Goal: Task Accomplishment & Management: Complete application form

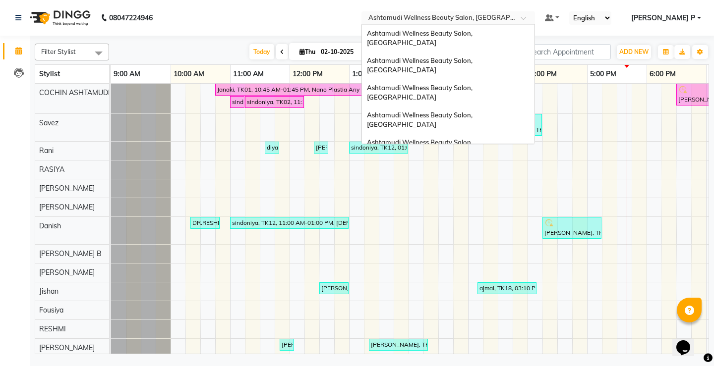
click at [533, 19] on span at bounding box center [526, 21] width 12 height 10
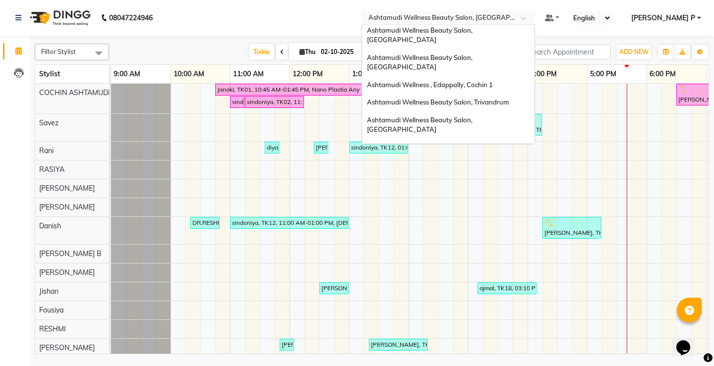
scroll to position [78, 0]
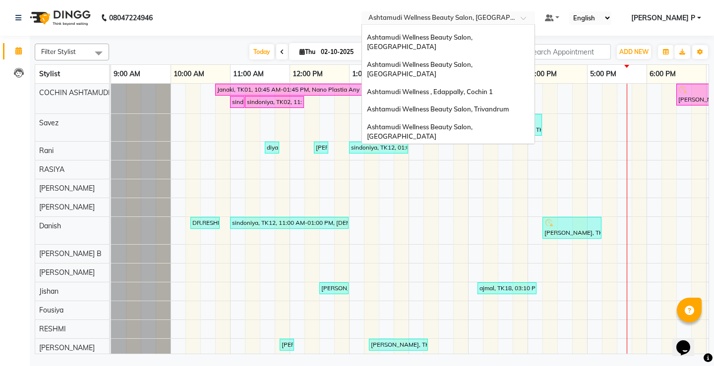
click at [472, 150] on span "Ashtamudi Welness Beauty Salon, [GEOGRAPHIC_DATA]" at bounding box center [420, 159] width 106 height 18
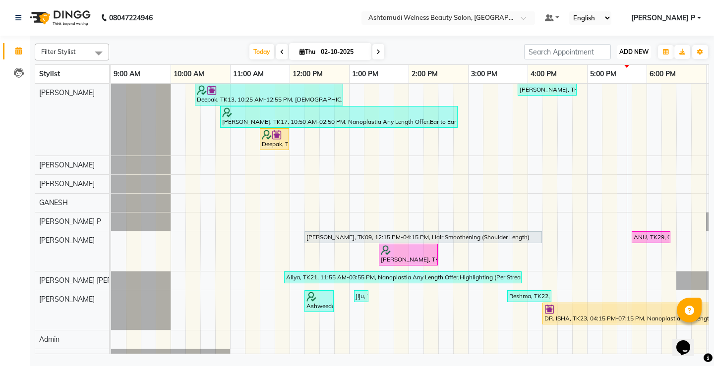
click at [640, 54] on span "ADD NEW" at bounding box center [633, 51] width 29 height 7
click at [624, 71] on button "Add Appointment" at bounding box center [611, 70] width 78 height 13
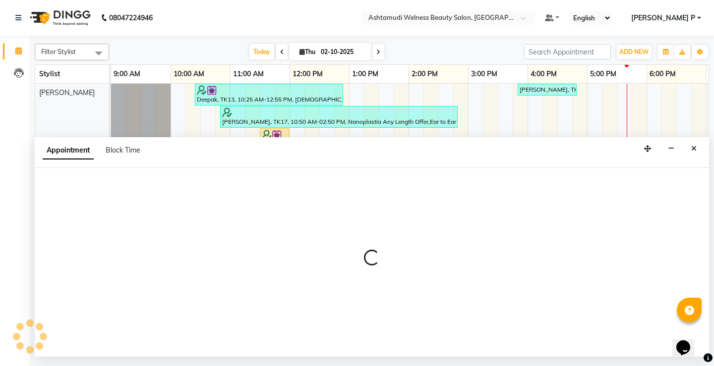
select select "600"
select select "tentative"
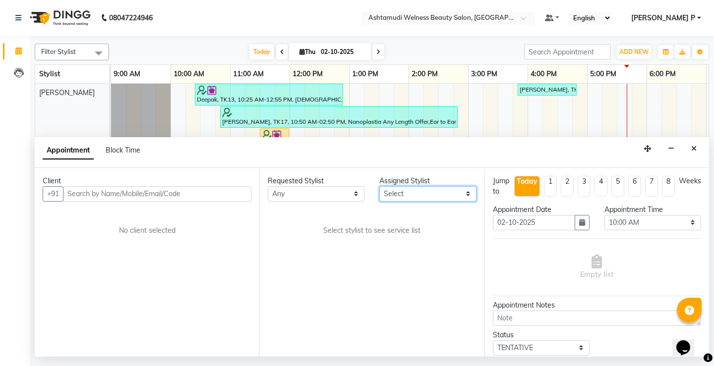
click at [470, 196] on select "Select Abisha ADITHYA TAMANG Admin ALTHAF Anitha ATHIRA SANAL BETZA M BINU Dwan…" at bounding box center [427, 193] width 97 height 15
select select "25976"
click at [379, 186] on select "Select Abisha ADITHYA TAMANG Admin ALTHAF Anitha ATHIRA SANAL BETZA M BINU Dwan…" at bounding box center [427, 193] width 97 height 15
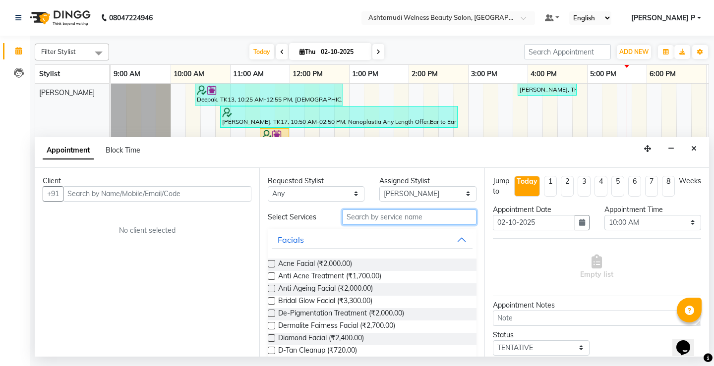
click at [351, 218] on input "text" at bounding box center [409, 217] width 134 height 15
click at [635, 55] on span "ADD NEW" at bounding box center [633, 51] width 29 height 7
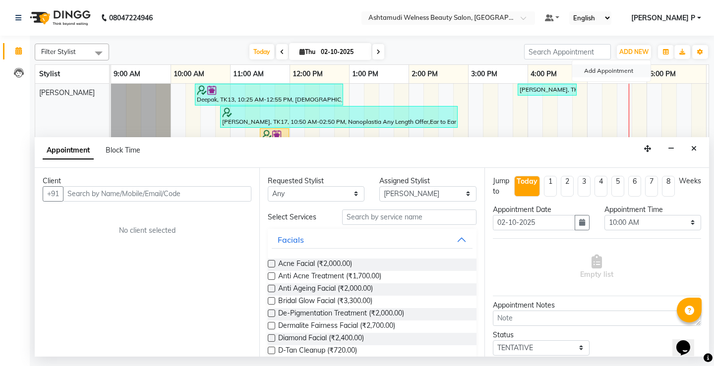
click at [625, 71] on button "Add Appointment" at bounding box center [611, 70] width 78 height 13
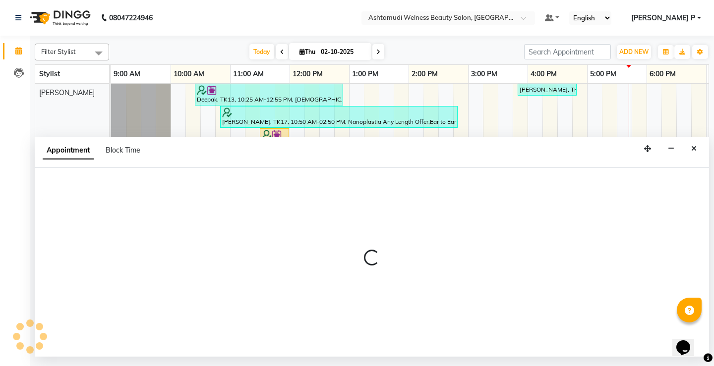
select select "tentative"
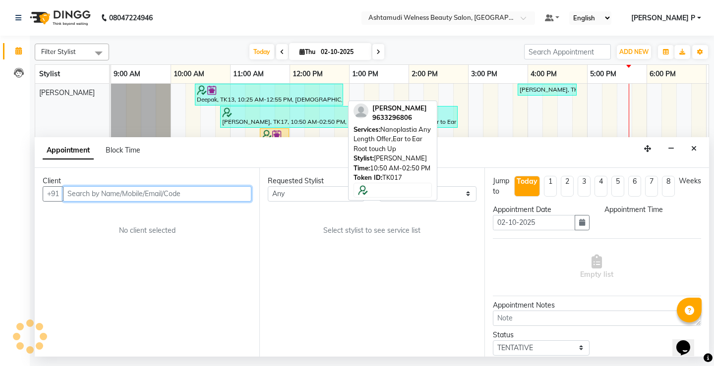
select select "600"
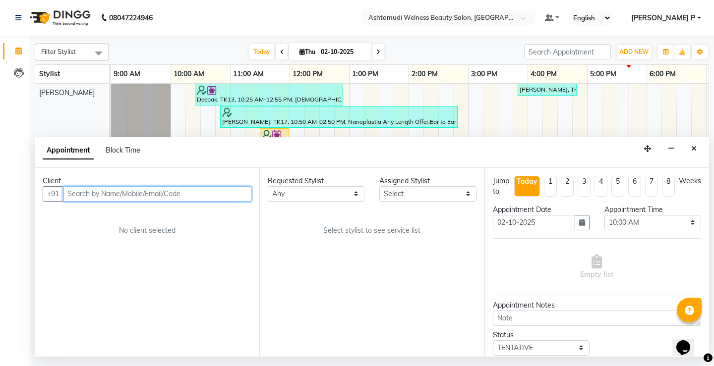
paste input "9400894527"
type input "9400894527"
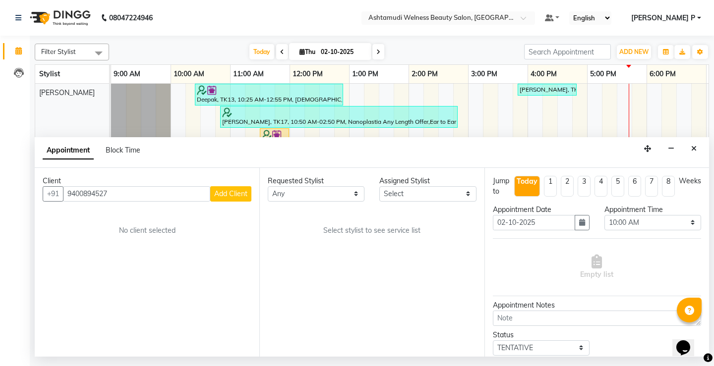
click at [246, 196] on span "Add Client" at bounding box center [230, 193] width 33 height 9
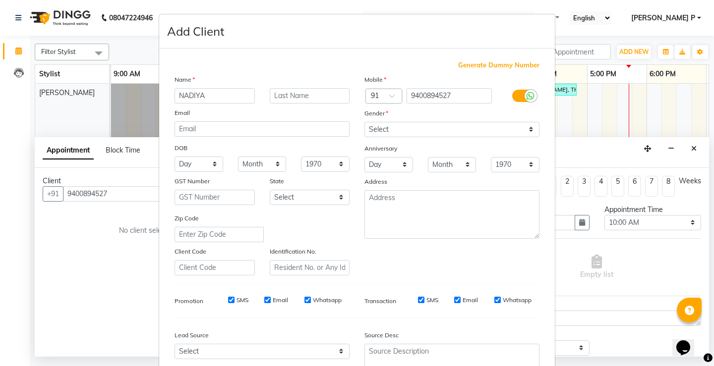
type input "NADIYA"
click at [414, 126] on select "Select Male Female Other Prefer Not To Say" at bounding box center [451, 129] width 175 height 15
select select "female"
click at [364, 122] on select "Select Male Female Other Prefer Not To Say" at bounding box center [451, 129] width 175 height 15
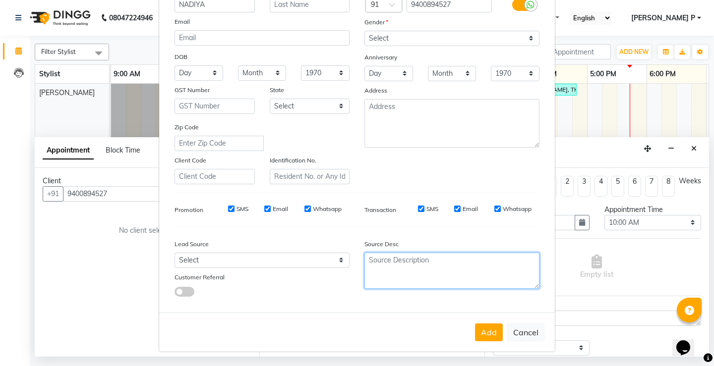
click at [378, 276] on textarea at bounding box center [451, 271] width 175 height 36
type textarea "TELECALLING"
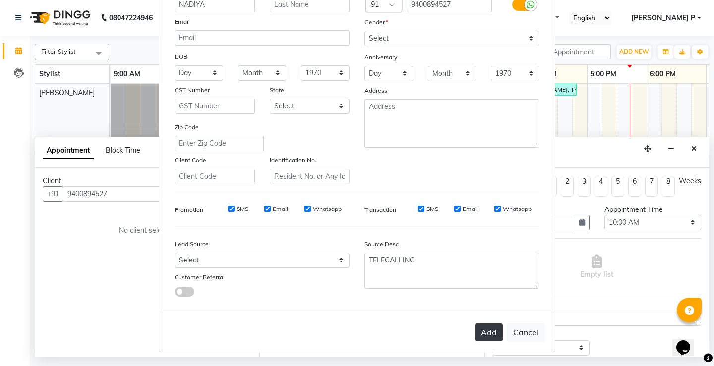
click at [484, 328] on button "Add" at bounding box center [489, 333] width 28 height 18
type input "94******27"
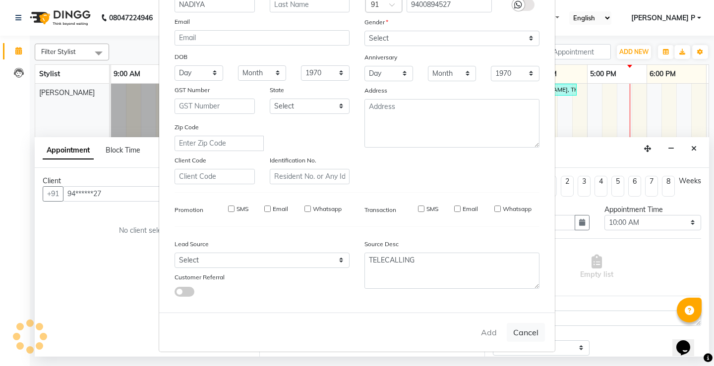
select select
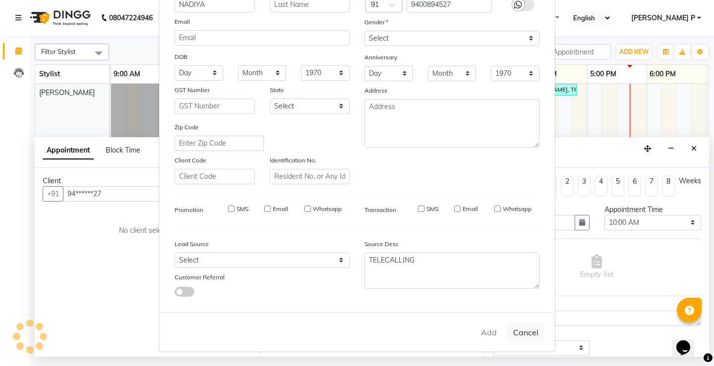
select select
checkbox input "false"
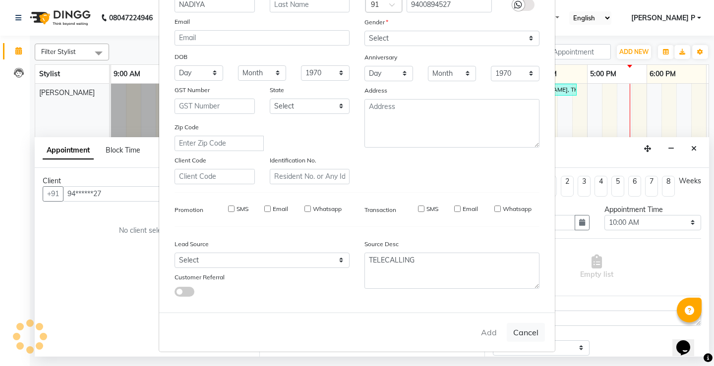
checkbox input "false"
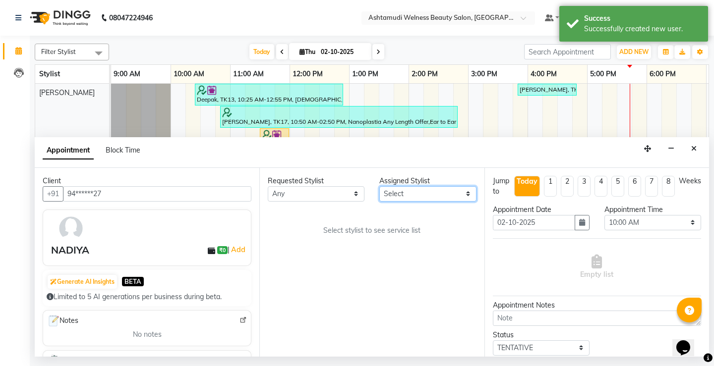
click at [468, 192] on select "Select Abisha ADITHYA TAMANG Admin ALTHAF Anitha ATHIRA SANAL BETZA M BINU Dwan…" at bounding box center [427, 193] width 97 height 15
select select "25976"
click at [379, 186] on select "Select Abisha ADITHYA TAMANG Admin ALTHAF Anitha ATHIRA SANAL BETZA M BINU Dwan…" at bounding box center [427, 193] width 97 height 15
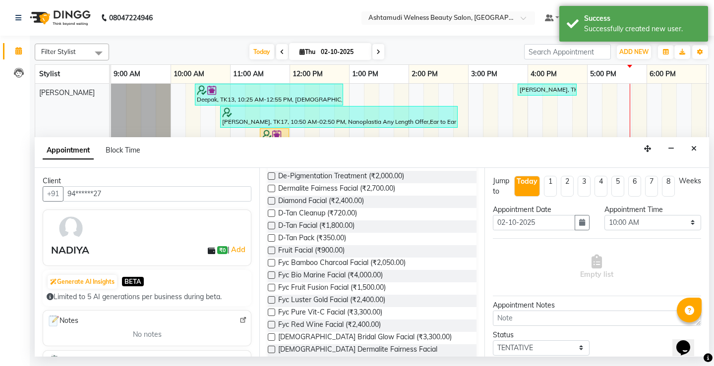
scroll to position [145, 0]
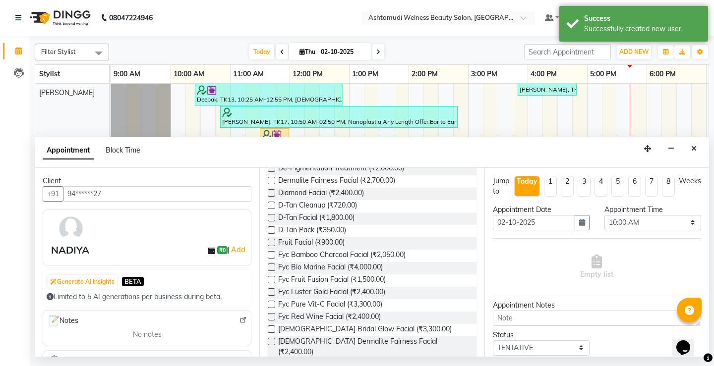
click at [270, 244] on label at bounding box center [271, 242] width 7 height 7
click at [270, 244] on input "checkbox" at bounding box center [271, 243] width 6 height 6
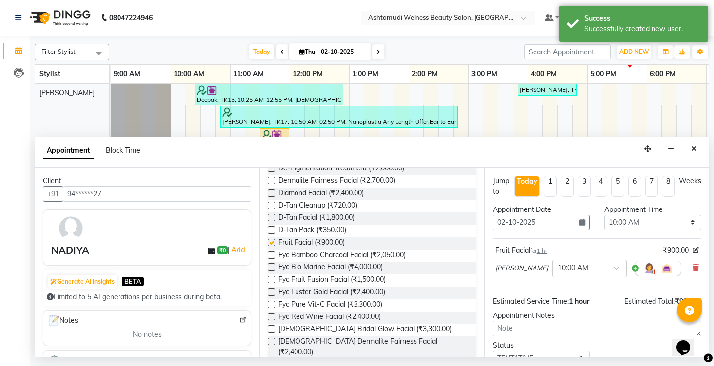
checkbox input "false"
click at [579, 219] on icon "button" at bounding box center [582, 222] width 6 height 7
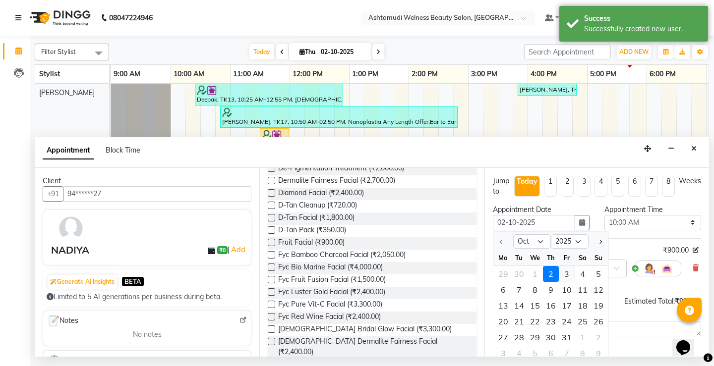
click at [568, 273] on div "3" at bounding box center [567, 274] width 16 height 16
type input "03-10-2025"
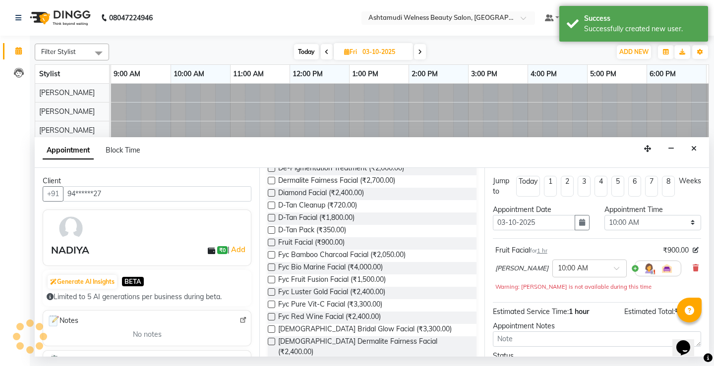
scroll to position [0, 116]
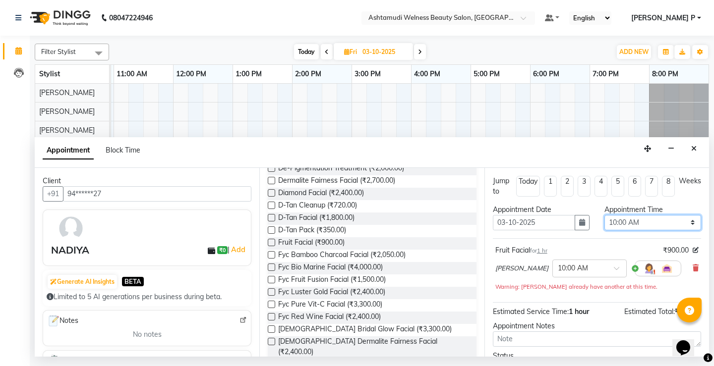
click at [680, 222] on select "Select 10:00 AM 10:15 AM 10:30 AM 10:45 AM 11:00 AM 11:15 AM 11:30 AM 11:45 AM …" at bounding box center [652, 222] width 97 height 15
select select "1020"
click at [604, 215] on select "Select 10:00 AM 10:15 AM 10:30 AM 10:45 AM 11:00 AM 11:15 AM 11:30 AM 11:45 AM …" at bounding box center [652, 222] width 97 height 15
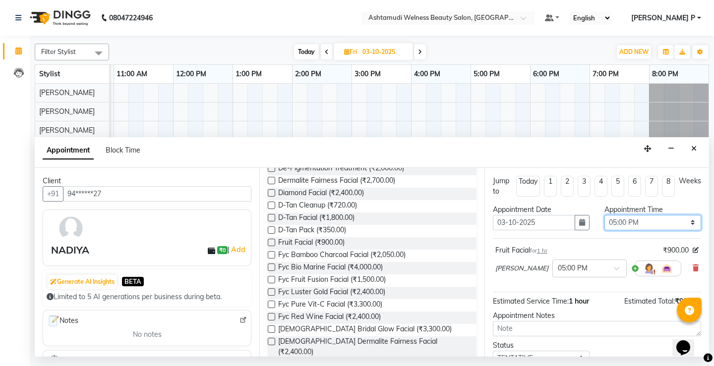
scroll to position [57, 0]
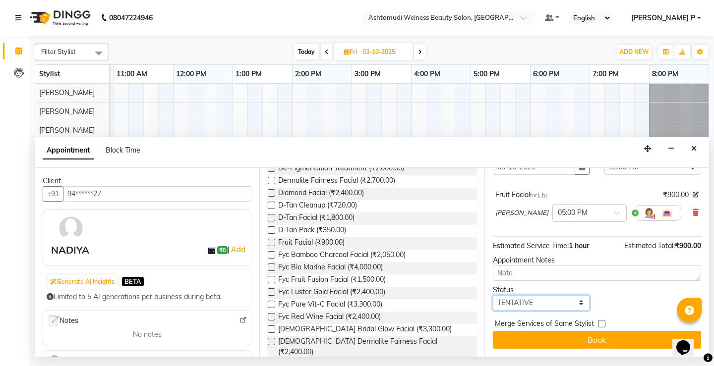
click at [533, 304] on select "Select TENTATIVE CONFIRM UPCOMING" at bounding box center [541, 302] width 97 height 15
select select "confirm booking"
click at [493, 295] on select "Select TENTATIVE CONFIRM UPCOMING" at bounding box center [541, 302] width 97 height 15
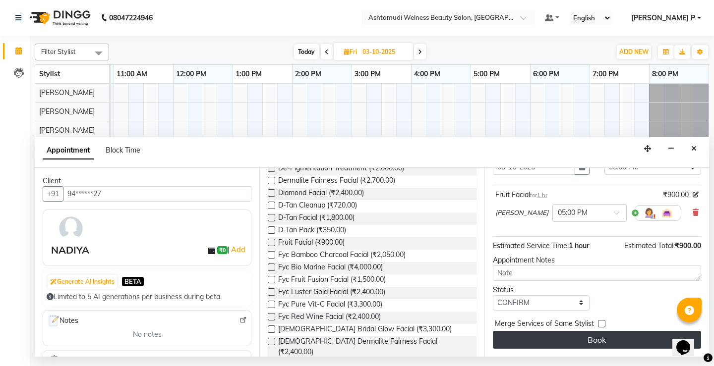
click at [581, 341] on button "Book" at bounding box center [597, 340] width 208 height 18
